Goal: Task Accomplishment & Management: Manage account settings

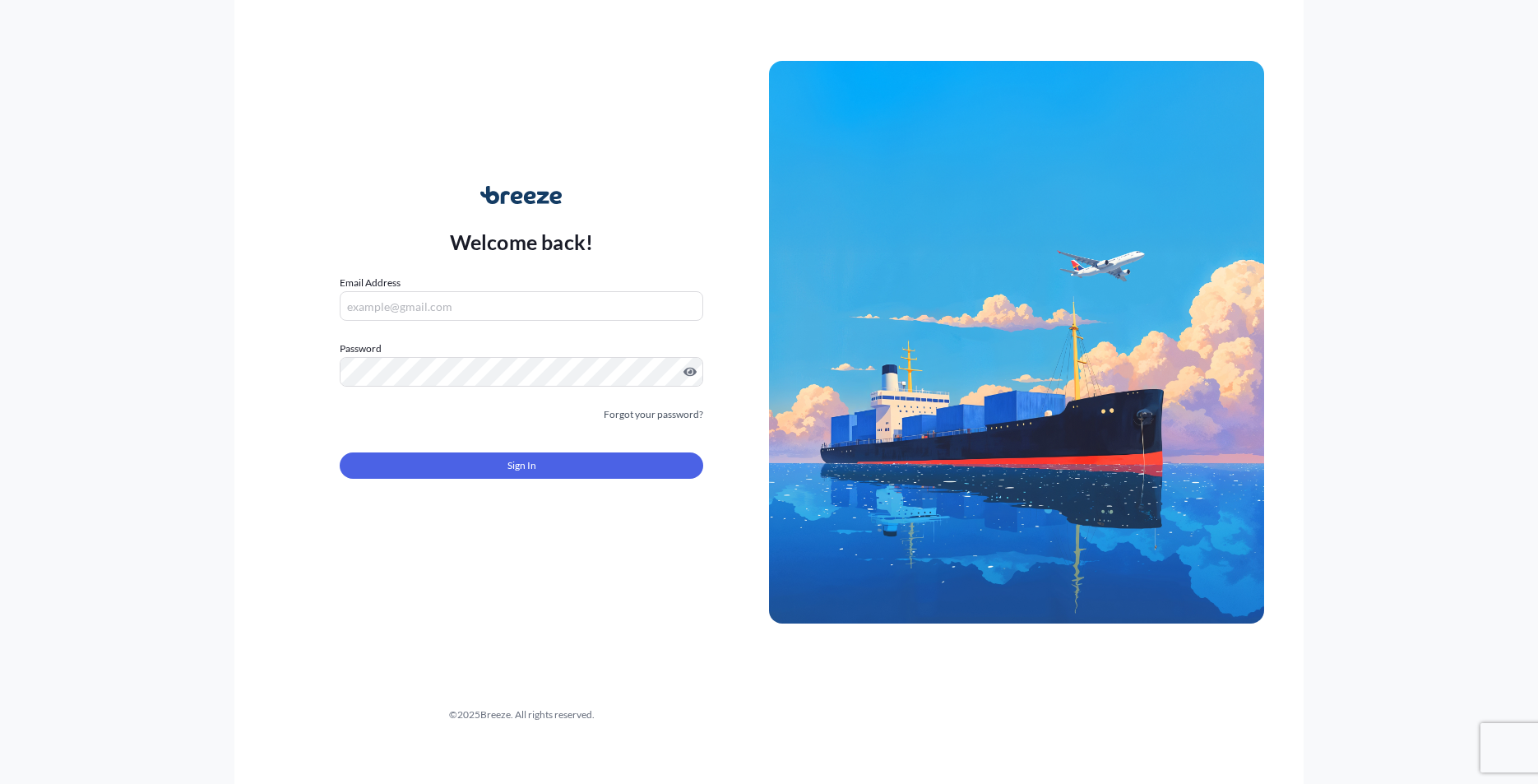
click at [373, 299] on input "Email Address" at bounding box center [522, 307] width 363 height 30
type input "[PERSON_NAME][EMAIL_ADDRESS][DOMAIN_NAME]"
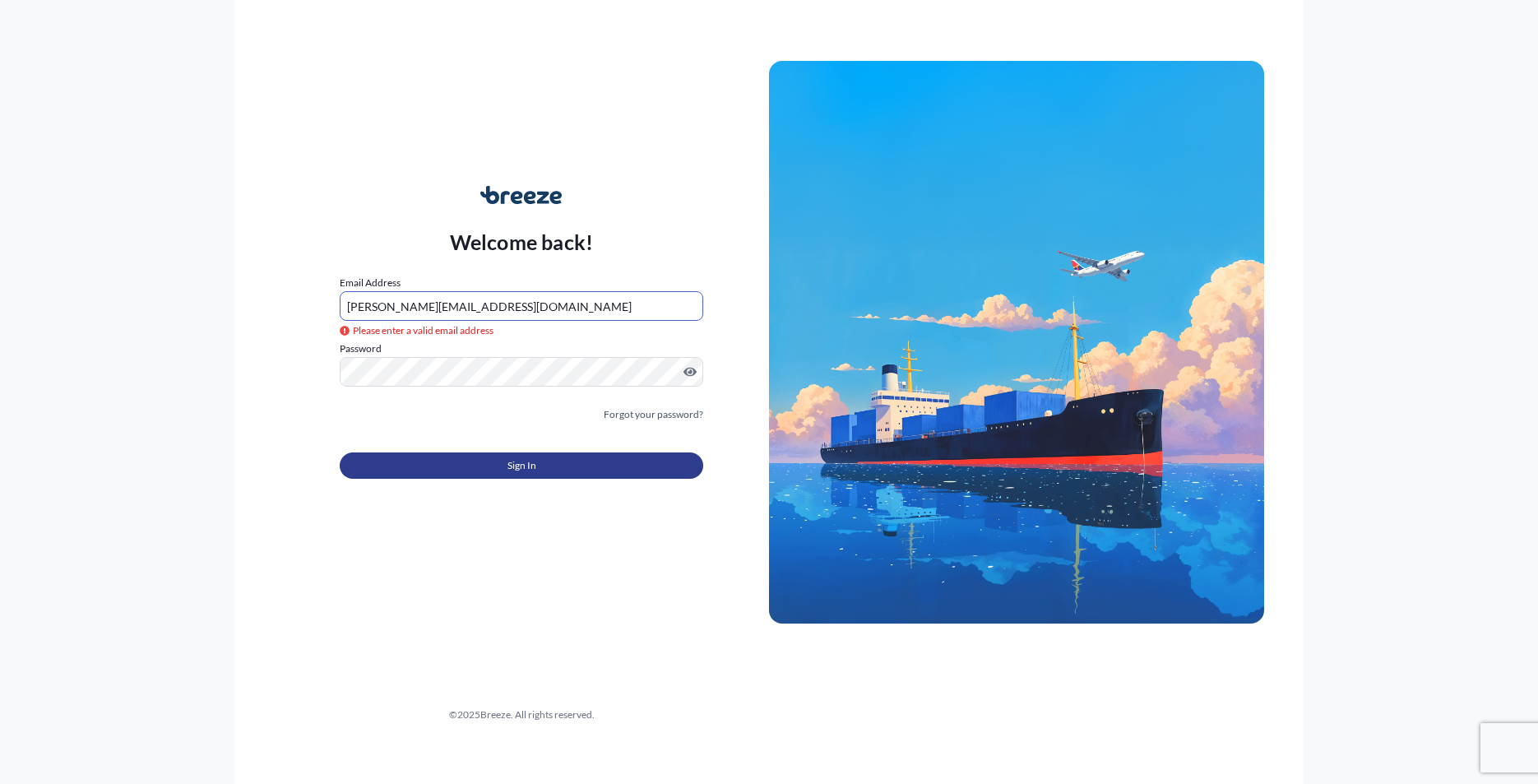
click at [481, 471] on button "Sign In" at bounding box center [522, 466] width 363 height 27
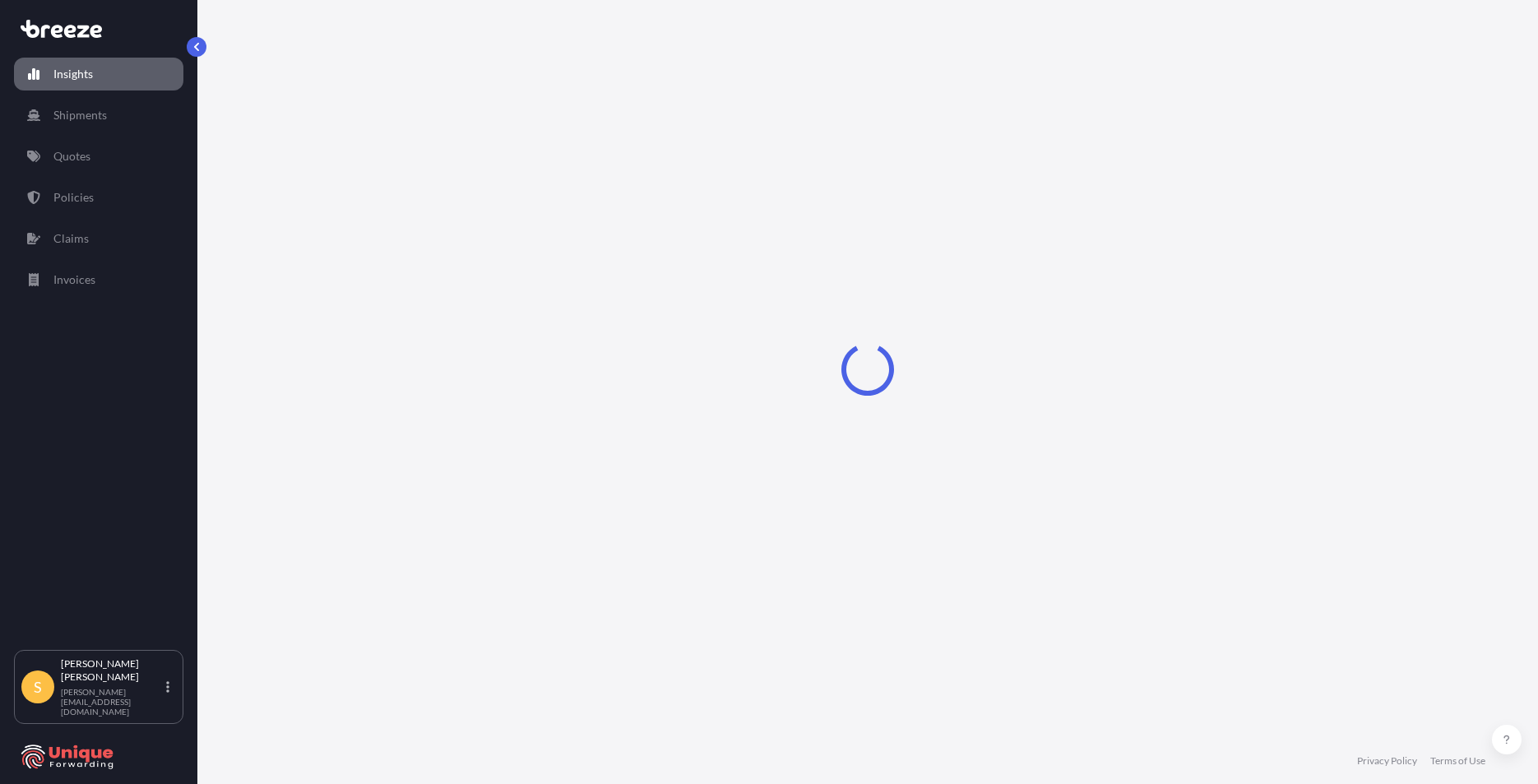
select select "2025"
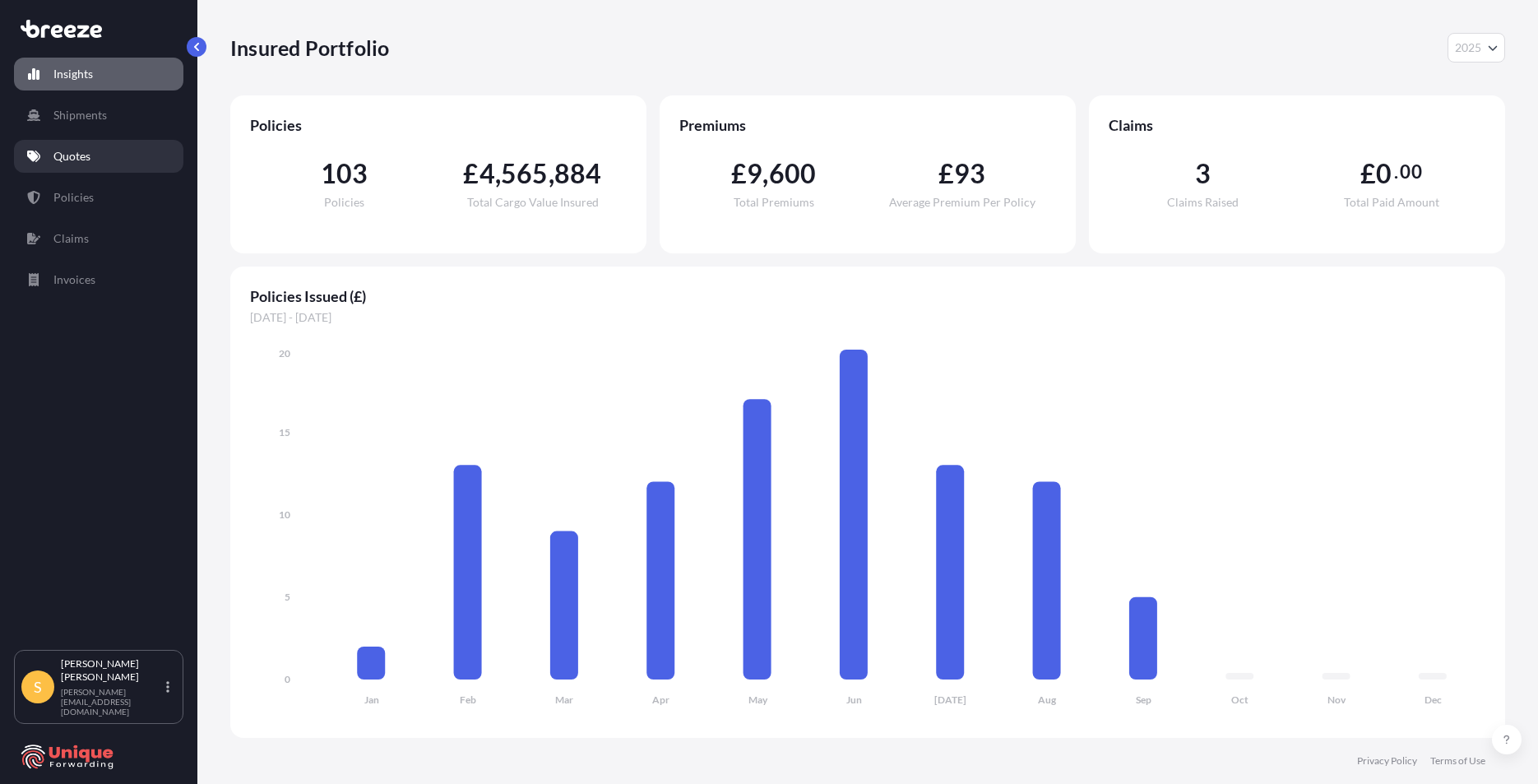
click at [72, 157] on p "Quotes" at bounding box center [72, 157] width 37 height 17
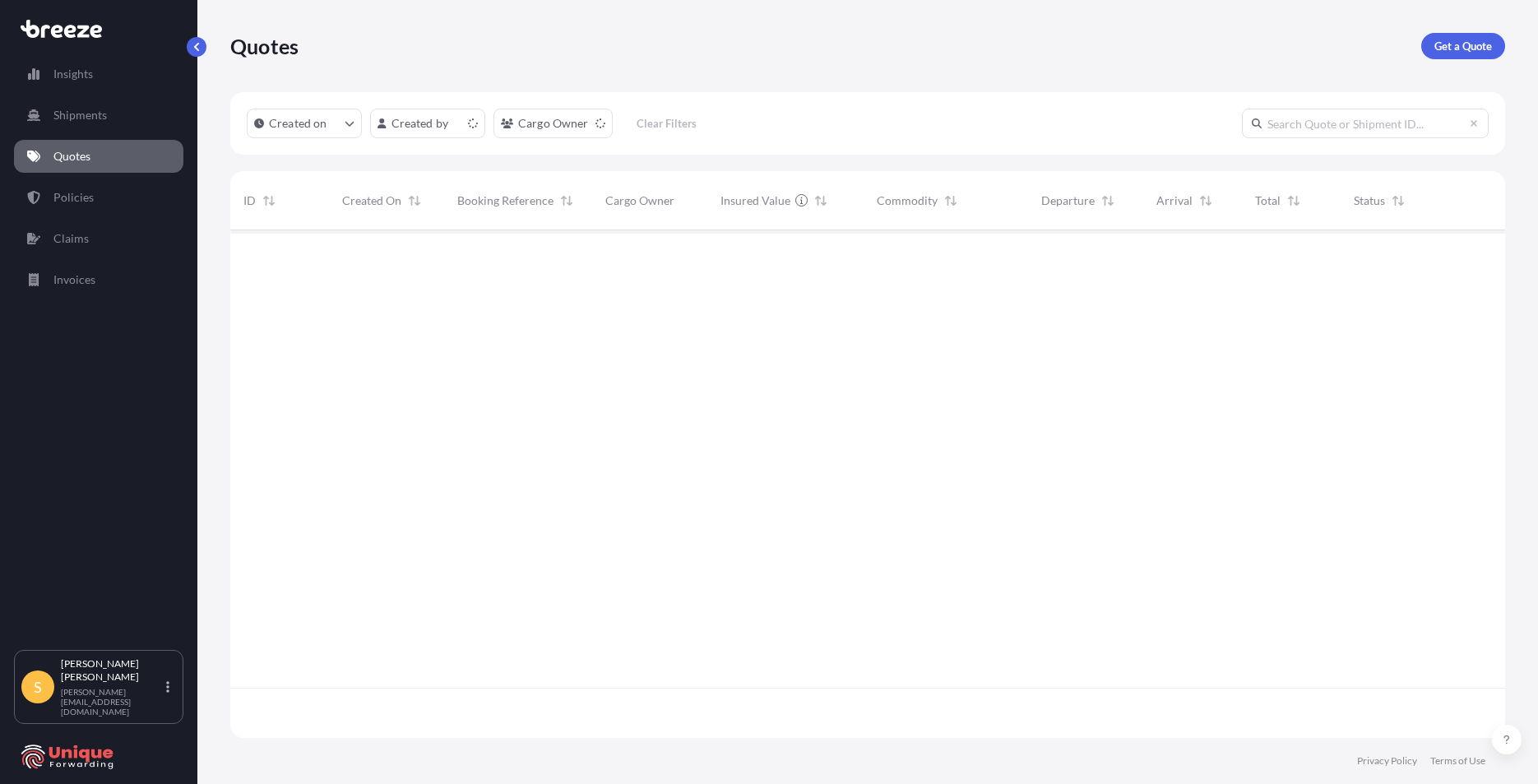
scroll to position [504, 1263]
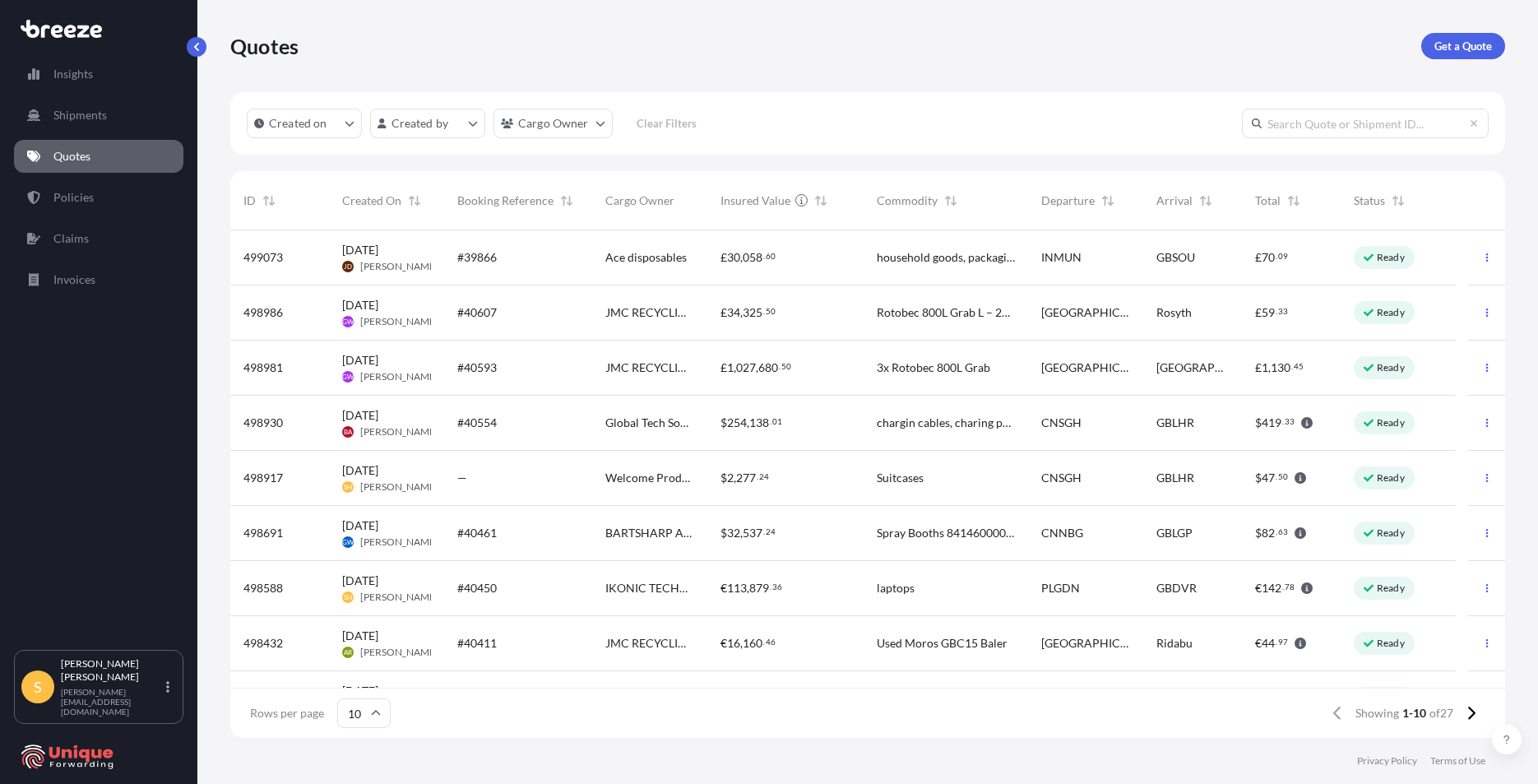
click at [659, 466] on div "Welcome Products LTD" at bounding box center [650, 478] width 115 height 55
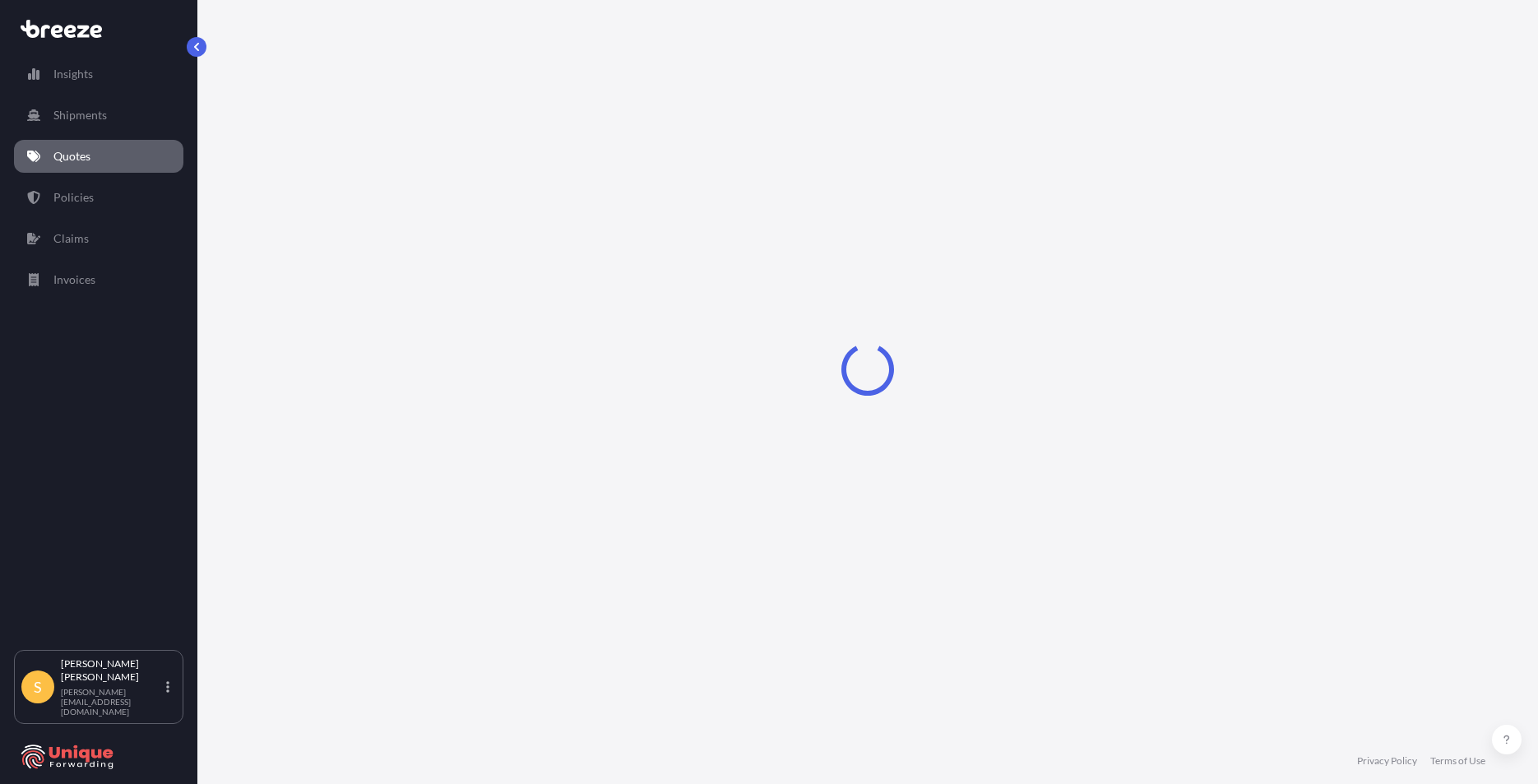
select select "Road"
select select "Air"
select select "Road"
select select "1"
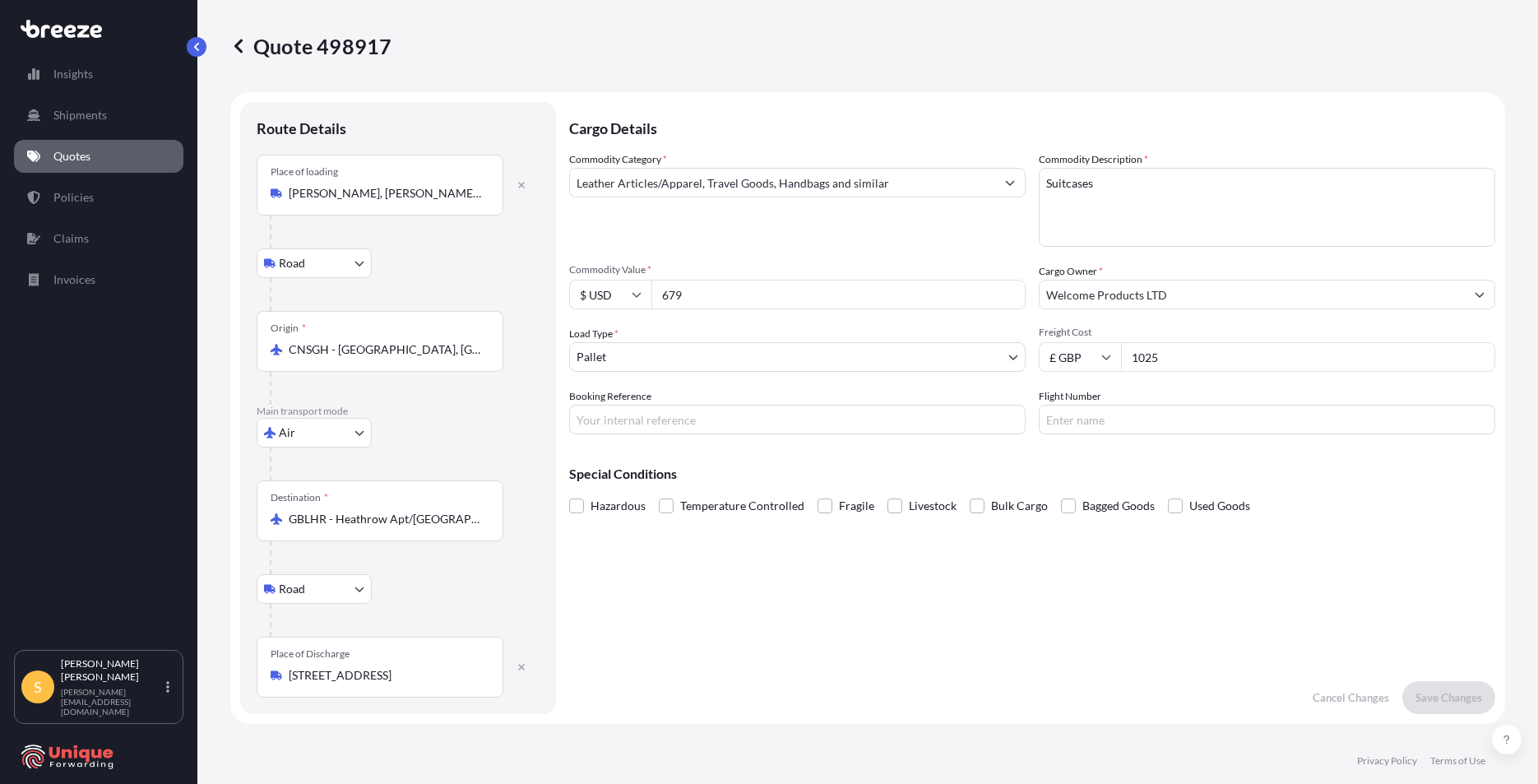
click at [1265, 352] on input "1025" at bounding box center [1308, 357] width 374 height 30
type input "1"
type input "910"
click at [1430, 702] on p "Save Changes" at bounding box center [1449, 697] width 67 height 17
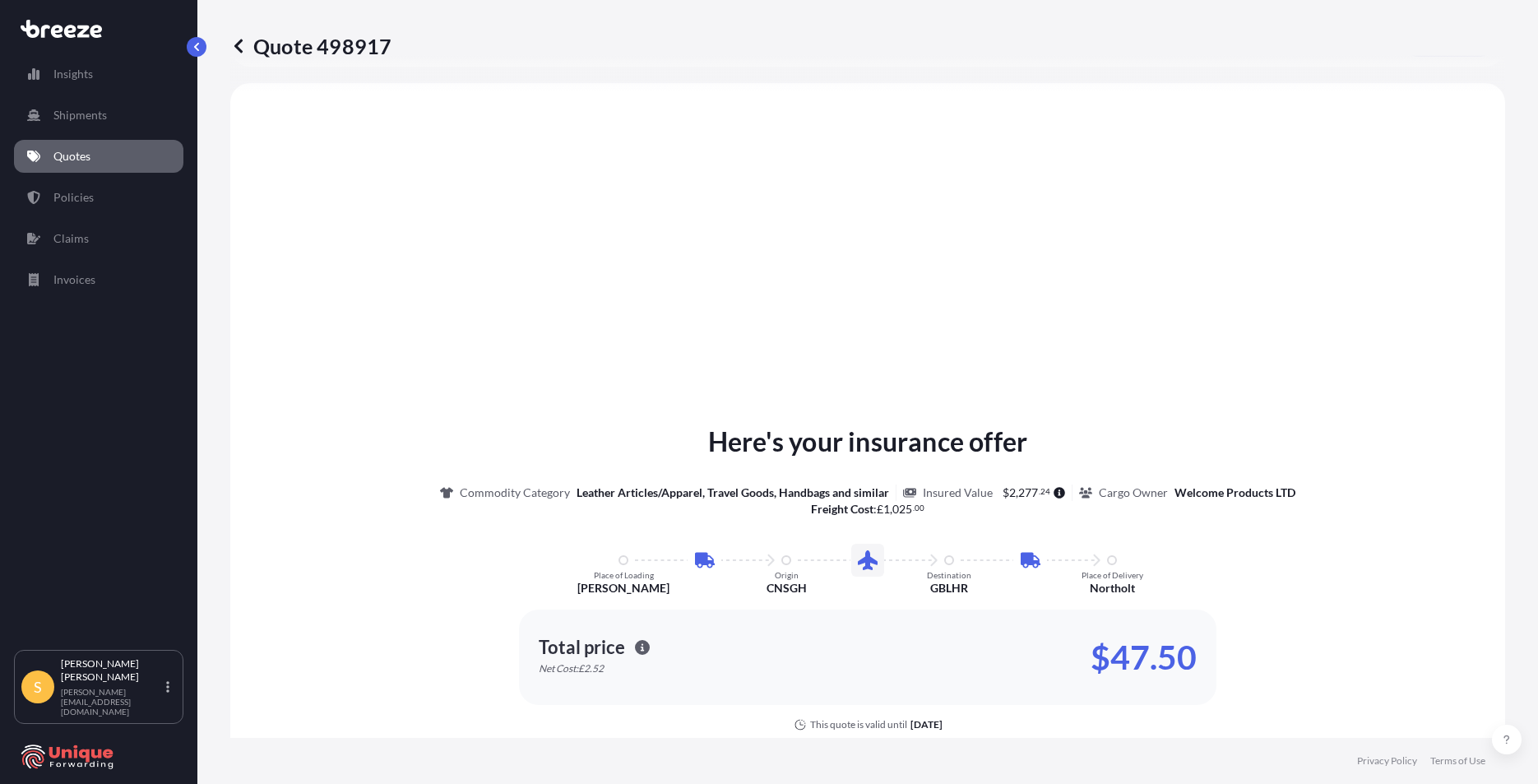
scroll to position [658, 0]
select select "Road"
select select "Air"
select select "Road"
select select "1"
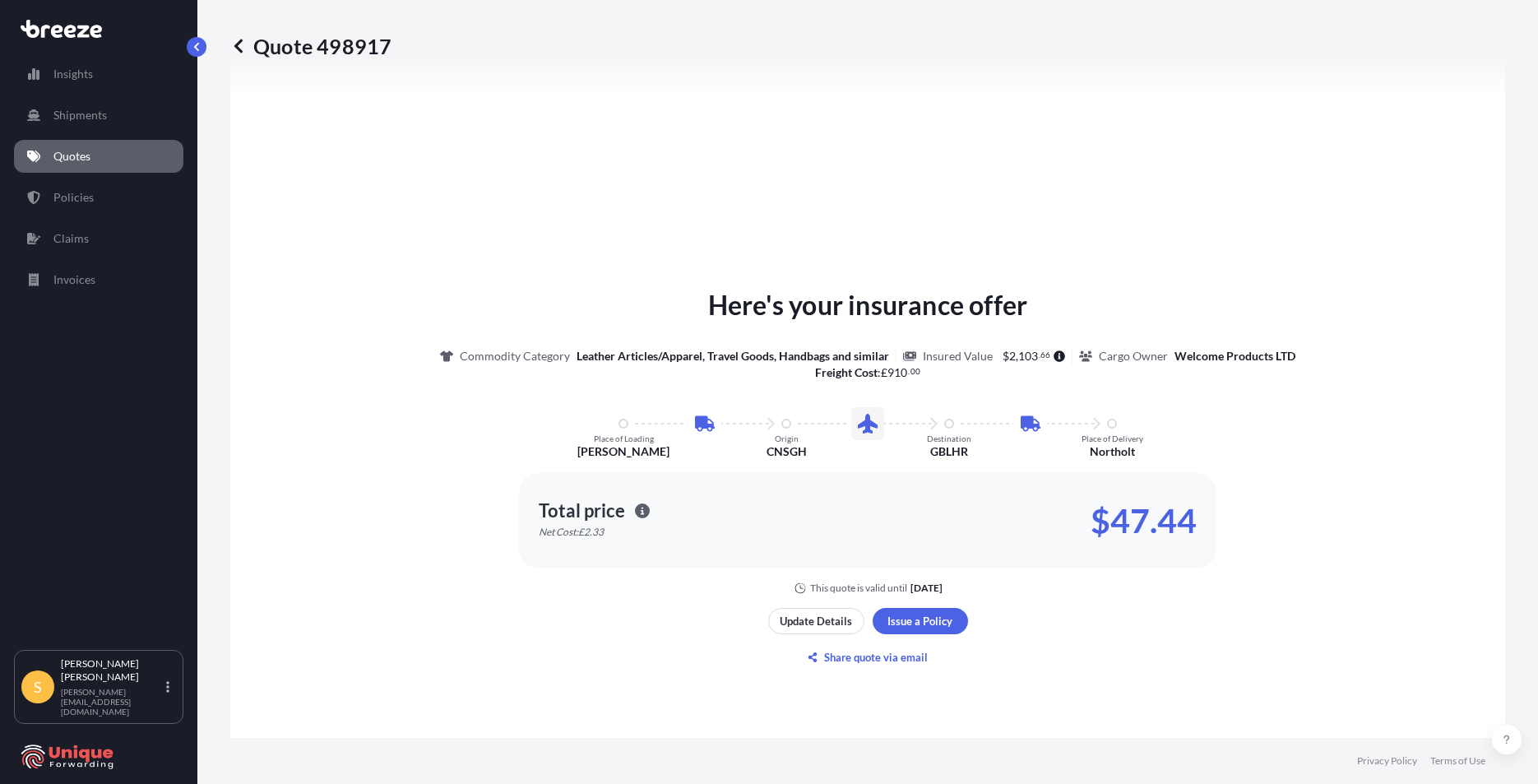
scroll to position [905, 0]
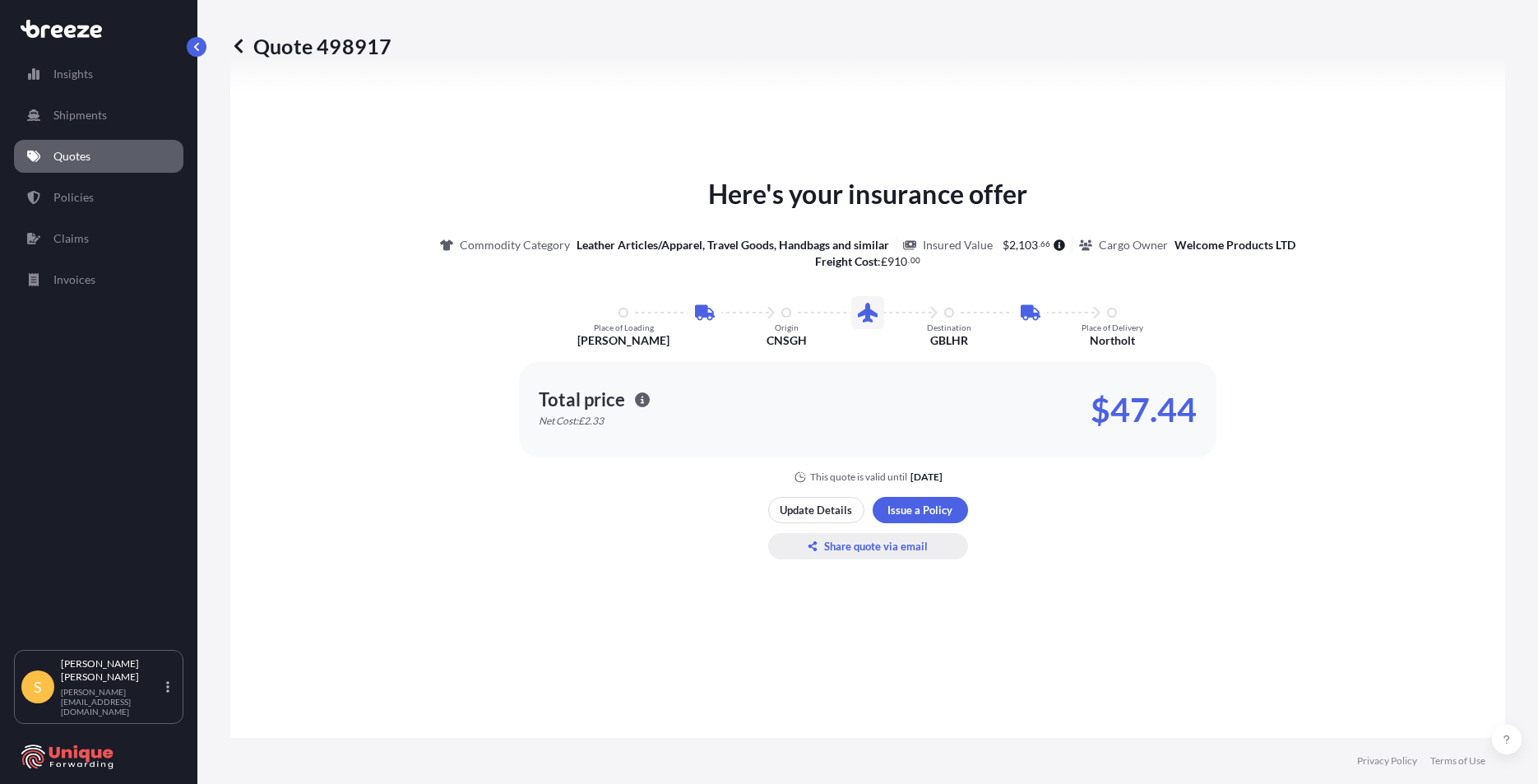
click at [867, 542] on p "Share quote via email" at bounding box center [876, 547] width 103 height 17
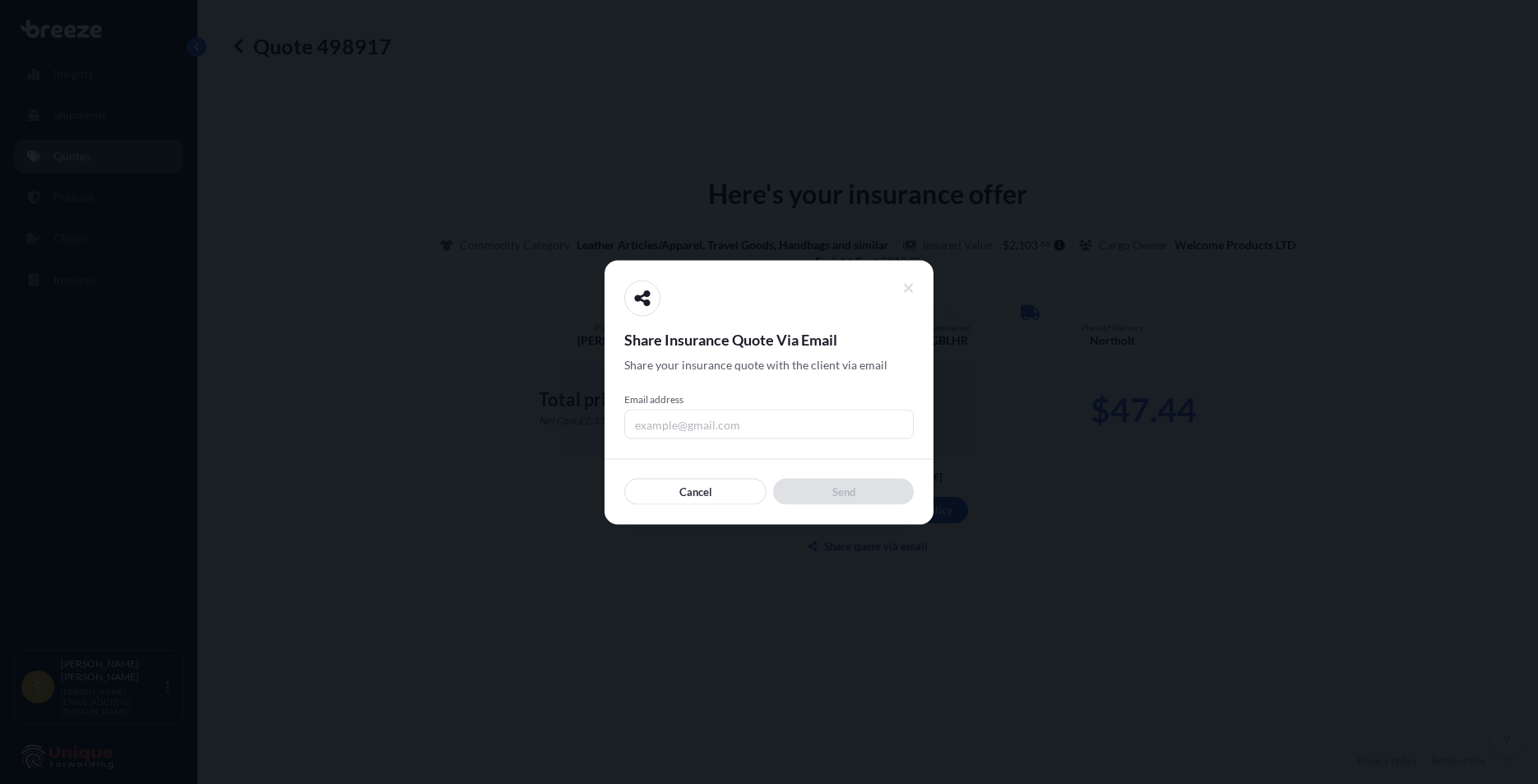
click at [707, 412] on input "Email address" at bounding box center [769, 424] width 290 height 30
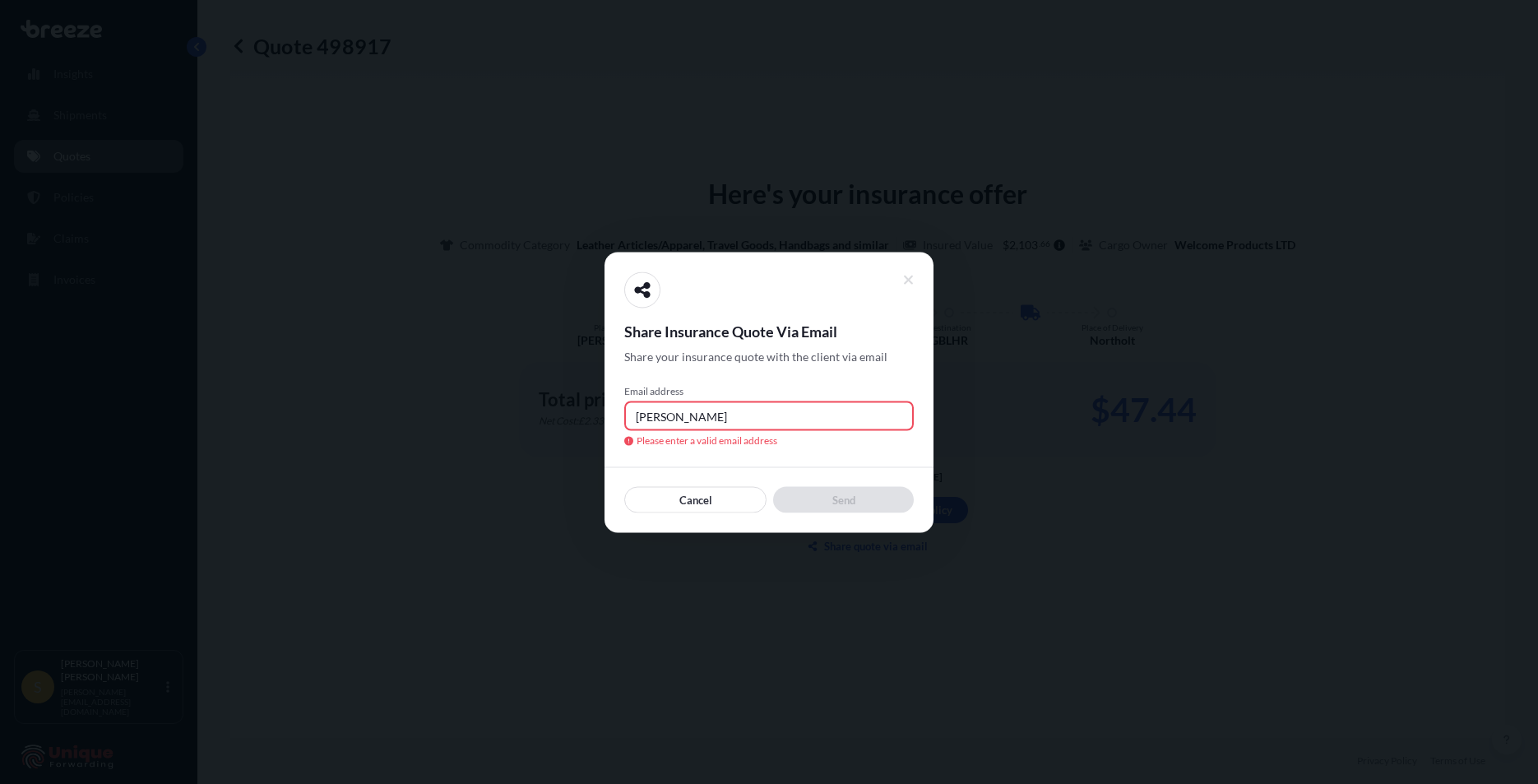
click at [699, 412] on input "[PERSON_NAME]" at bounding box center [769, 416] width 290 height 30
paste input "@[DOMAIN_NAME]"
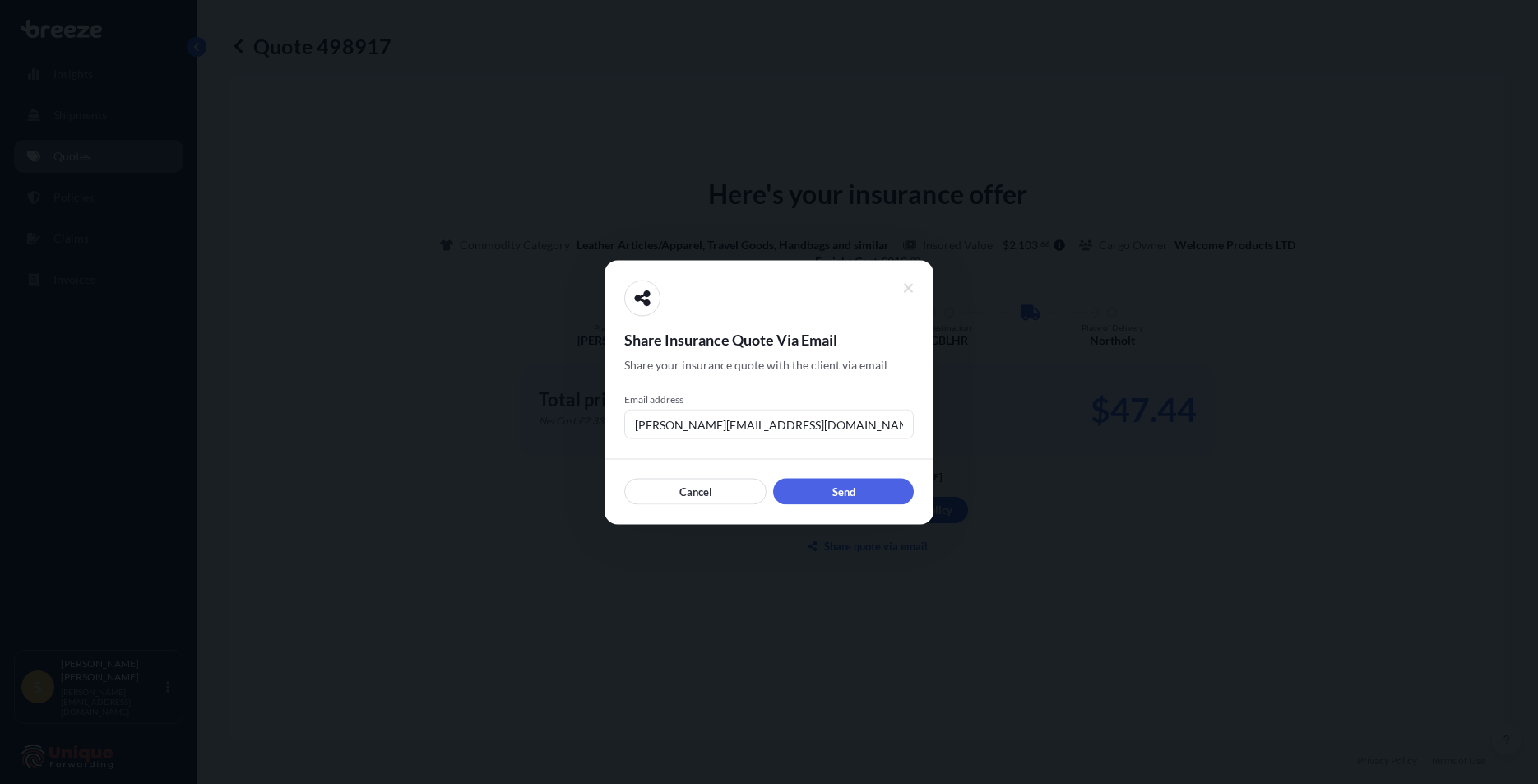
drag, startPoint x: 796, startPoint y: 419, endPoint x: 687, endPoint y: 426, distance: 109.2
click at [687, 426] on input "[PERSON_NAME][EMAIL_ADDRESS][DOMAIN_NAME]" at bounding box center [769, 424] width 290 height 30
type input "[PERSON_NAME][EMAIL_ADDRESS][DOMAIN_NAME]"
